Goal: Task Accomplishment & Management: Complete application form

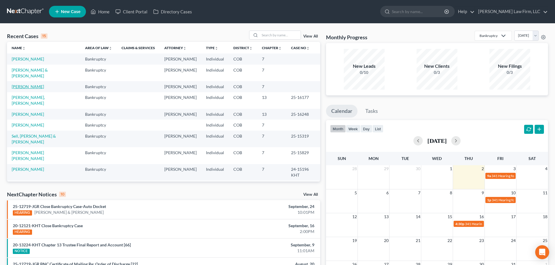
click at [39, 84] on link "[PERSON_NAME]" at bounding box center [28, 86] width 32 height 5
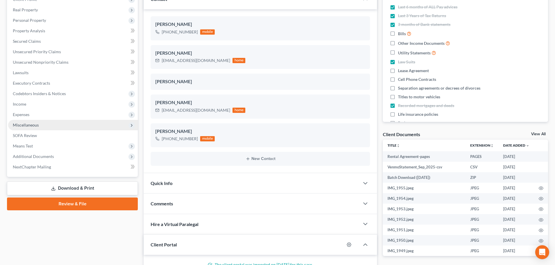
scroll to position [58, 0]
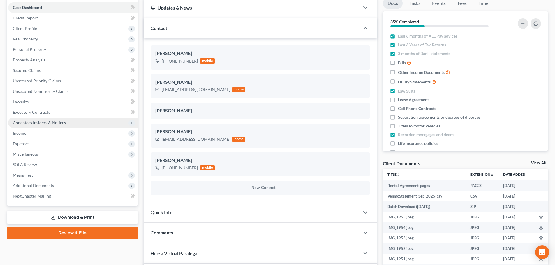
click at [54, 123] on span "Codebtors Insiders & Notices" at bounding box center [39, 122] width 53 height 5
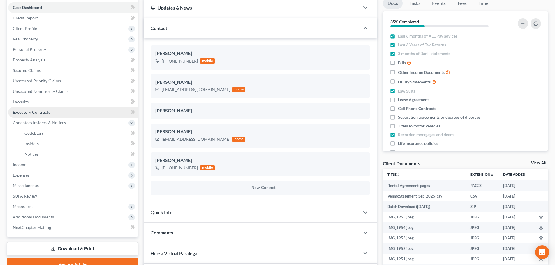
click at [47, 113] on span "Executory Contracts" at bounding box center [31, 112] width 37 height 5
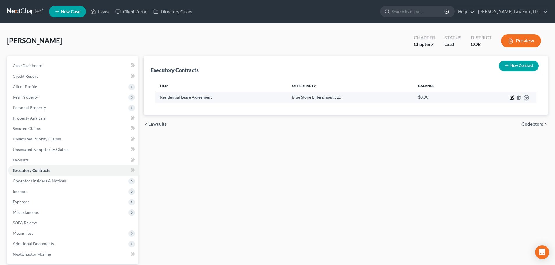
click at [513, 99] on icon "button" at bounding box center [512, 98] width 5 height 5
select select "3"
select select "5"
select select "3"
select select "0"
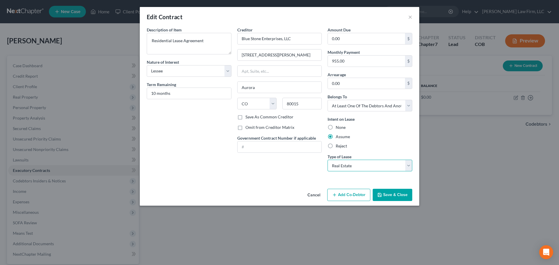
click at [344, 163] on select "Select Real Estate Car Other" at bounding box center [370, 166] width 85 height 12
click at [383, 142] on div "Intent on Lease None Assume Reject" at bounding box center [370, 132] width 85 height 33
click at [410, 16] on button "×" at bounding box center [410, 16] width 4 height 7
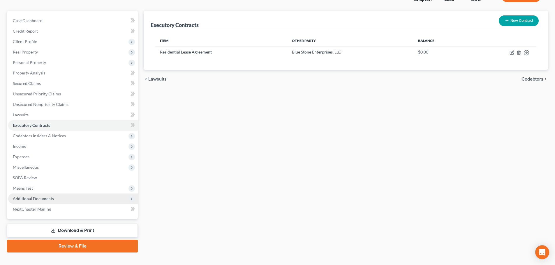
scroll to position [55, 0]
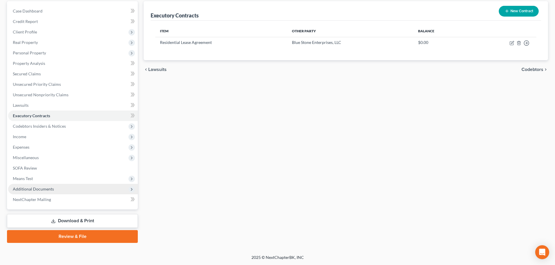
click at [47, 190] on span "Additional Documents" at bounding box center [33, 189] width 41 height 5
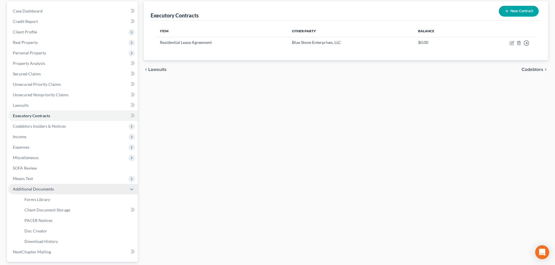
click at [49, 187] on span "Additional Documents" at bounding box center [33, 189] width 41 height 5
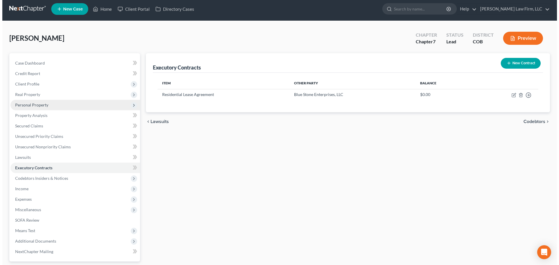
scroll to position [0, 0]
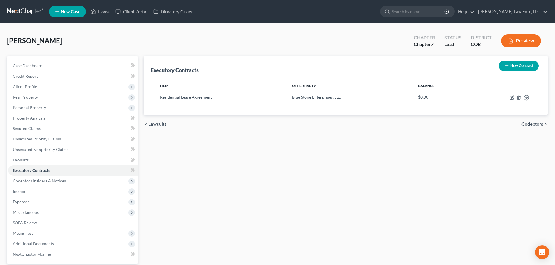
click at [524, 45] on button "Preview" at bounding box center [521, 40] width 40 height 13
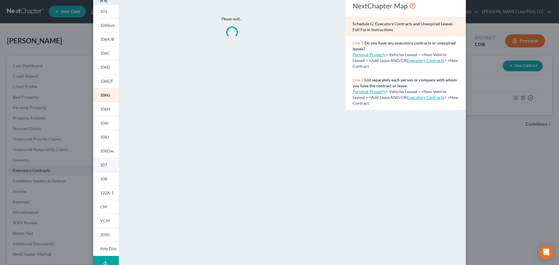
scroll to position [58, 0]
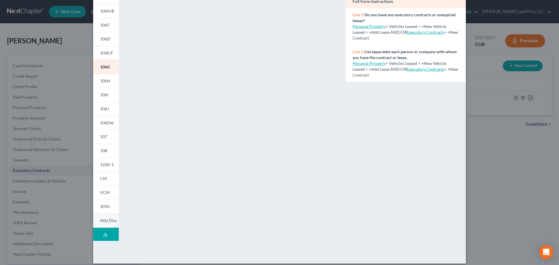
click at [100, 216] on link "Atty Disc" at bounding box center [106, 221] width 26 height 14
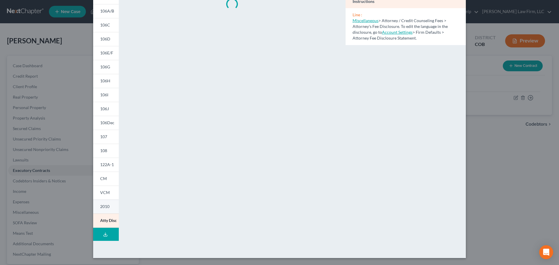
click at [100, 207] on span "2010" at bounding box center [104, 206] width 9 height 5
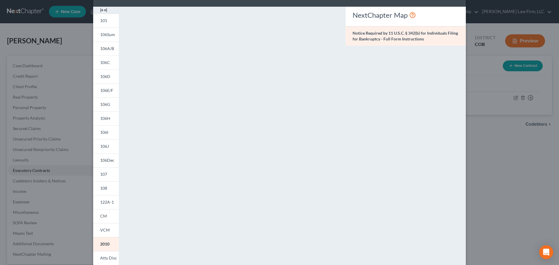
scroll to position [29, 0]
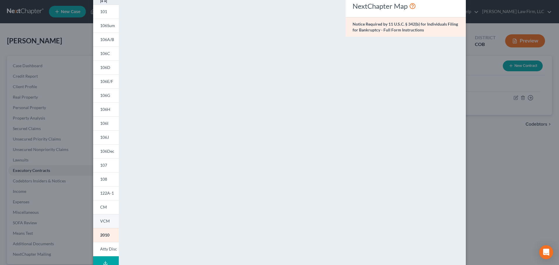
click at [97, 216] on link "VCM" at bounding box center [106, 221] width 26 height 14
click at [104, 198] on link "122A-1" at bounding box center [106, 193] width 26 height 14
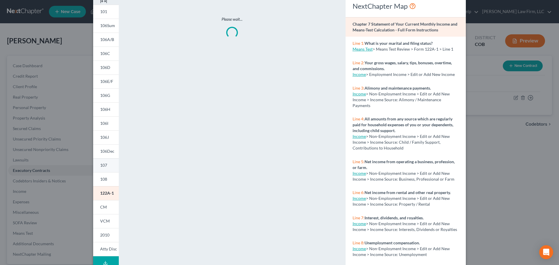
click at [103, 169] on link "107" at bounding box center [106, 165] width 26 height 14
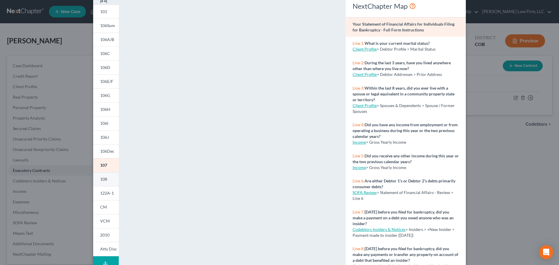
click at [103, 182] on span "108" at bounding box center [103, 179] width 7 height 5
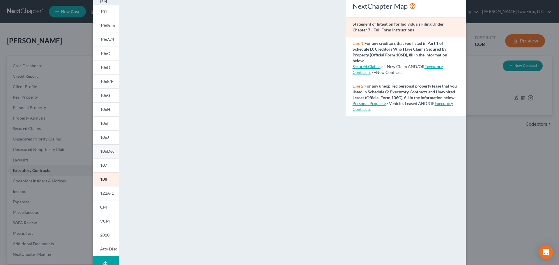
click at [101, 151] on span "106Dec" at bounding box center [107, 151] width 14 height 5
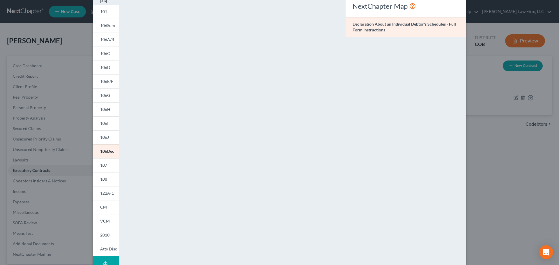
scroll to position [58, 0]
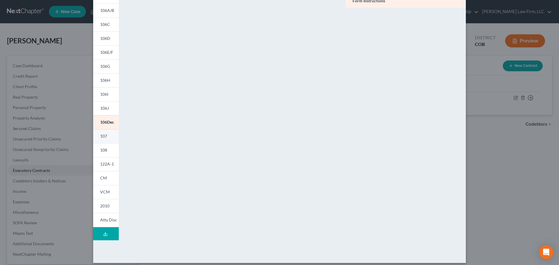
click at [101, 131] on link "107" at bounding box center [106, 136] width 26 height 14
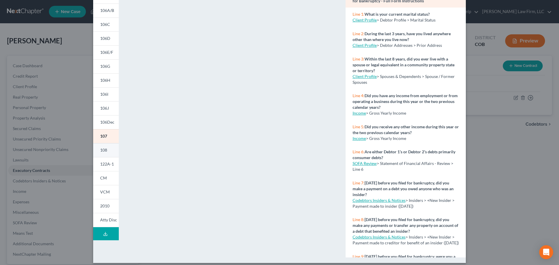
click at [103, 149] on span "108" at bounding box center [103, 150] width 7 height 5
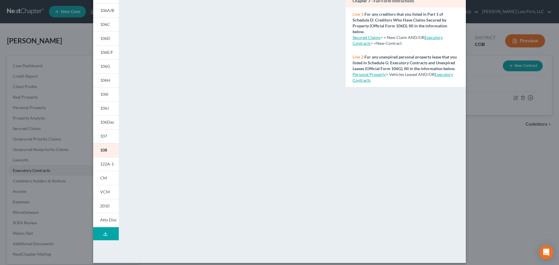
click at [44, 117] on div "Petition Preview Statement of Intention for Individuals Filing Under Chapter 7 …" at bounding box center [279, 132] width 559 height 265
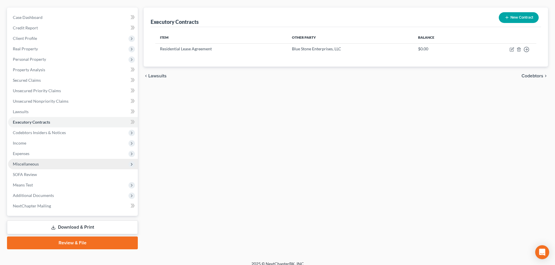
scroll to position [55, 0]
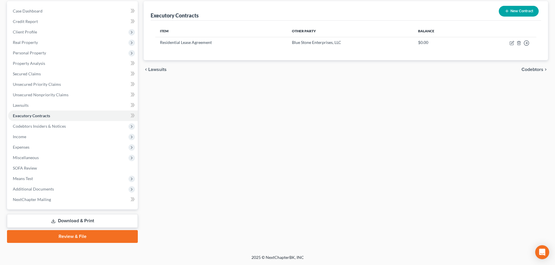
click at [232, 124] on div "Executory Contracts New Contract Item Other Party Balance Residential Lease Agr…" at bounding box center [346, 122] width 410 height 242
click at [511, 42] on icon "button" at bounding box center [512, 43] width 5 height 5
select select "3"
select select "5"
select select "3"
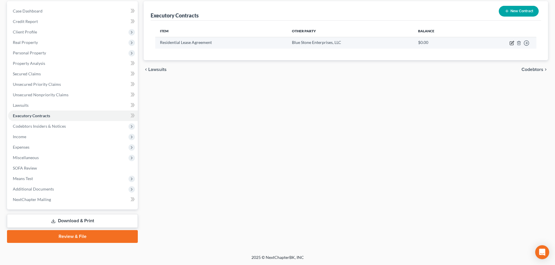
select select "0"
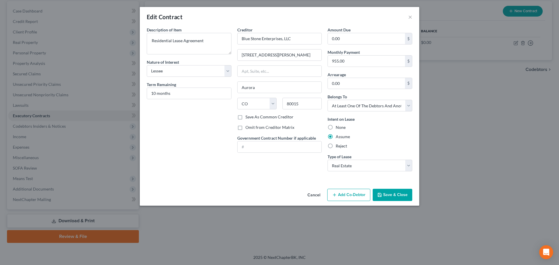
click at [349, 160] on label "Type of Lease *" at bounding box center [340, 157] width 24 height 6
click at [344, 163] on select "Select Real Estate Car Other" at bounding box center [370, 166] width 85 height 12
click at [260, 172] on div "Creditor * Blue Stone Enterprises, LLC [STREET_ADDRESS][PERSON_NAME] [US_STATE]…" at bounding box center [280, 101] width 91 height 149
click at [317, 191] on button "Cancel" at bounding box center [314, 196] width 22 height 12
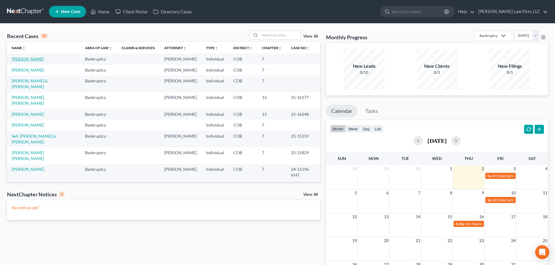
click at [33, 57] on link "[PERSON_NAME]" at bounding box center [28, 59] width 32 height 5
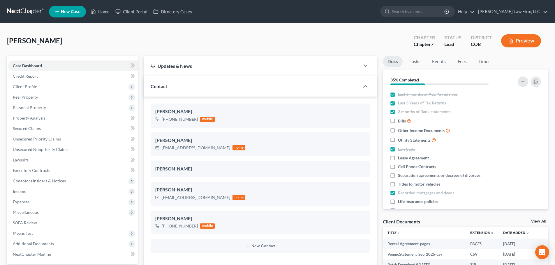
click at [538, 47] on div "Preview" at bounding box center [522, 41] width 52 height 17
click at [537, 43] on button "Preview" at bounding box center [521, 40] width 40 height 13
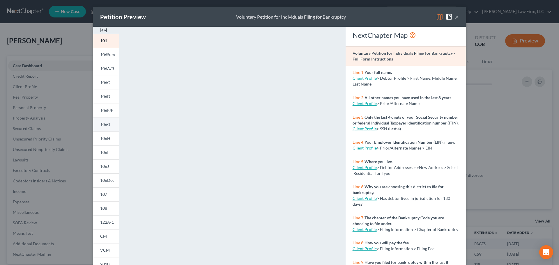
click at [106, 123] on span "106G" at bounding box center [105, 124] width 10 height 5
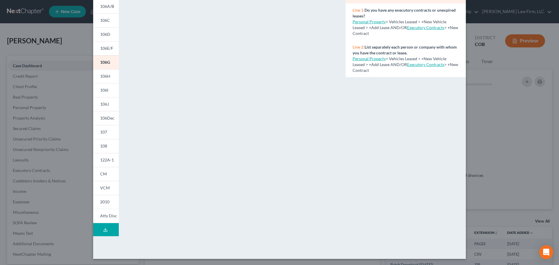
scroll to position [63, 0]
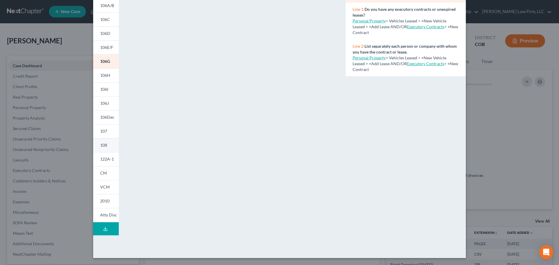
click at [107, 141] on link "108" at bounding box center [106, 145] width 26 height 14
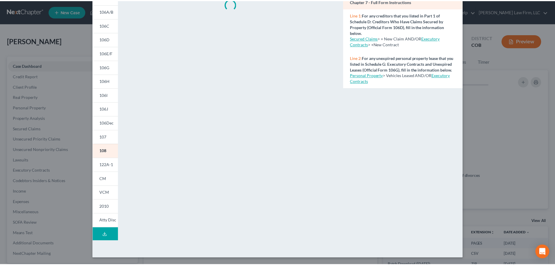
scroll to position [29, 0]
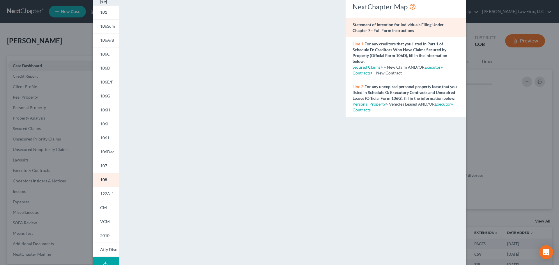
click at [72, 47] on div "Petition Preview Statement of Intention for Individuals Filing Under Chapter 7 …" at bounding box center [279, 132] width 559 height 265
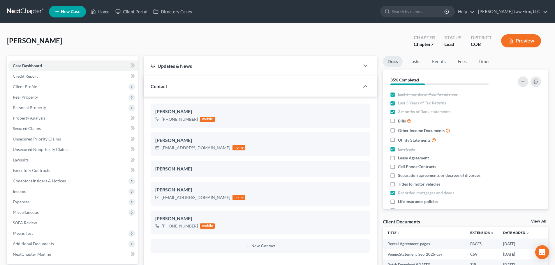
click at [27, 15] on link at bounding box center [25, 11] width 37 height 10
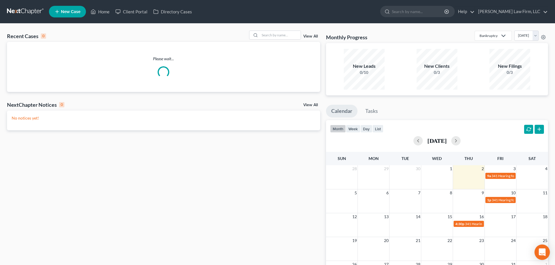
click at [544, 253] on icon "Open Intercom Messenger" at bounding box center [542, 253] width 7 height 8
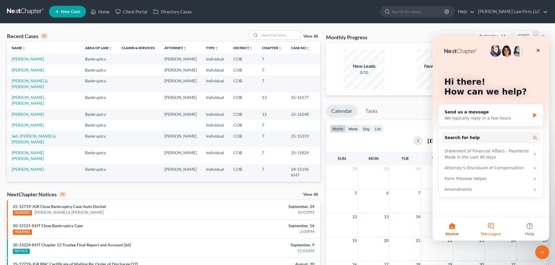
click at [489, 229] on button "Messages" at bounding box center [490, 229] width 39 height 23
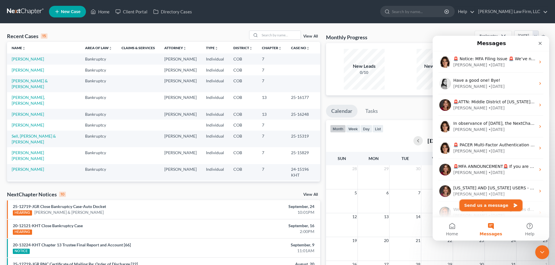
click at [498, 205] on button "Send us a message" at bounding box center [490, 206] width 63 height 12
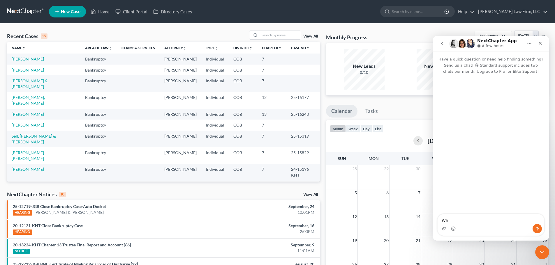
type textarea "W"
click at [541, 43] on icon "Close" at bounding box center [540, 43] width 3 height 3
